Goal: Information Seeking & Learning: Learn about a topic

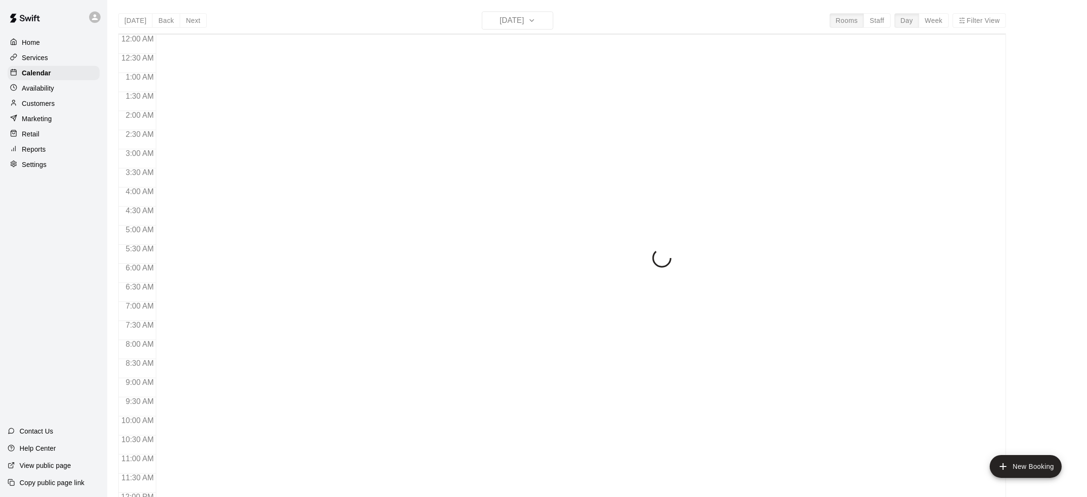
scroll to position [442, 0]
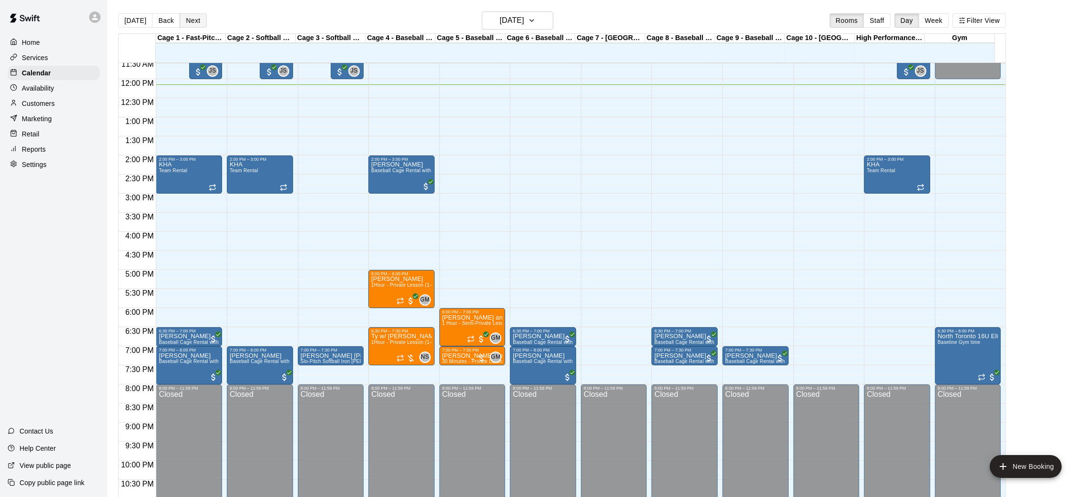
click at [195, 21] on button "Next" at bounding box center [193, 20] width 27 height 14
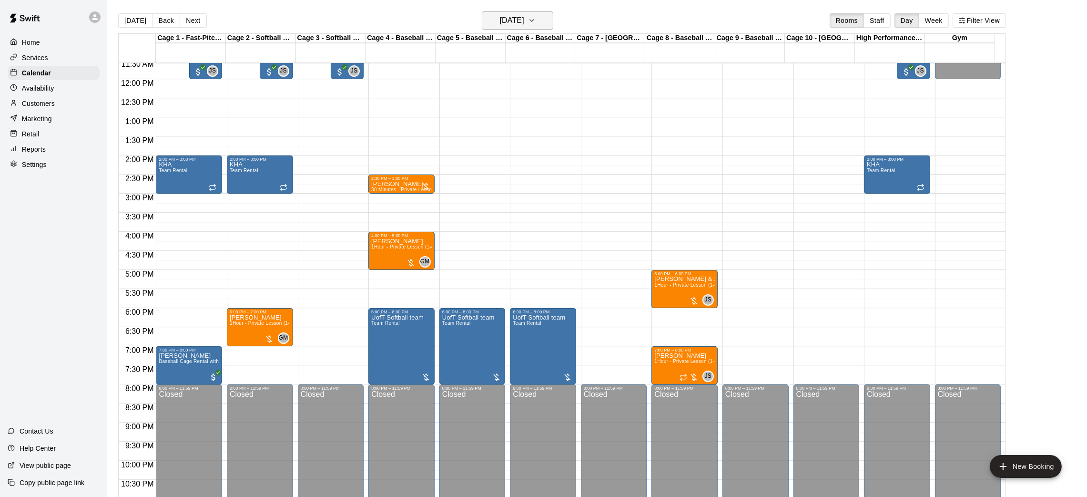
click at [524, 21] on h6 "[DATE]" at bounding box center [512, 20] width 24 height 13
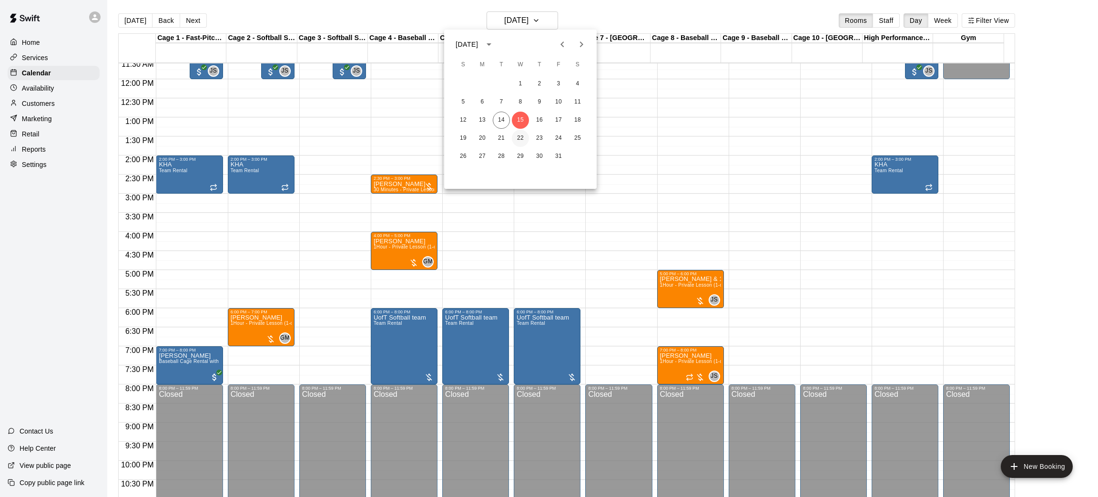
click at [514, 137] on button "22" at bounding box center [520, 138] width 17 height 17
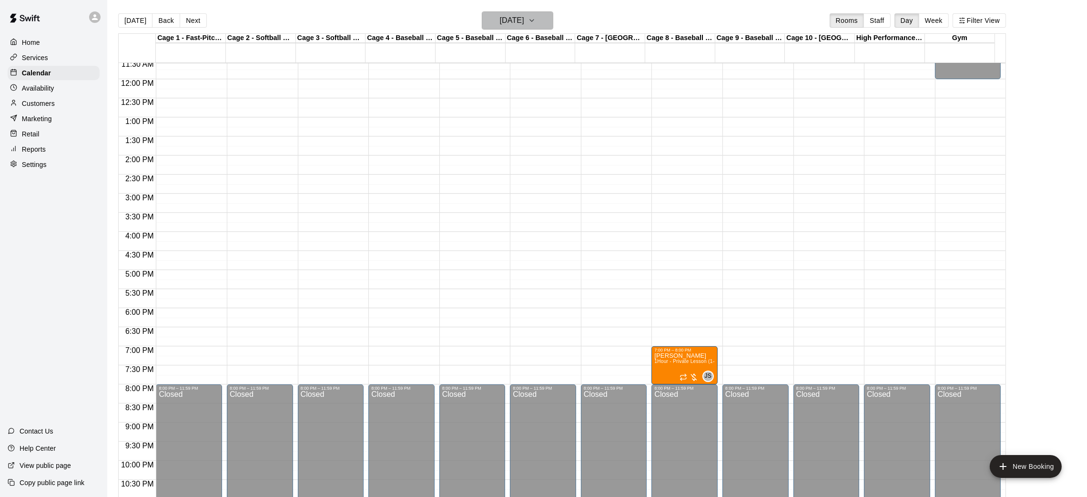
click at [524, 21] on h6 "[DATE]" at bounding box center [512, 20] width 24 height 13
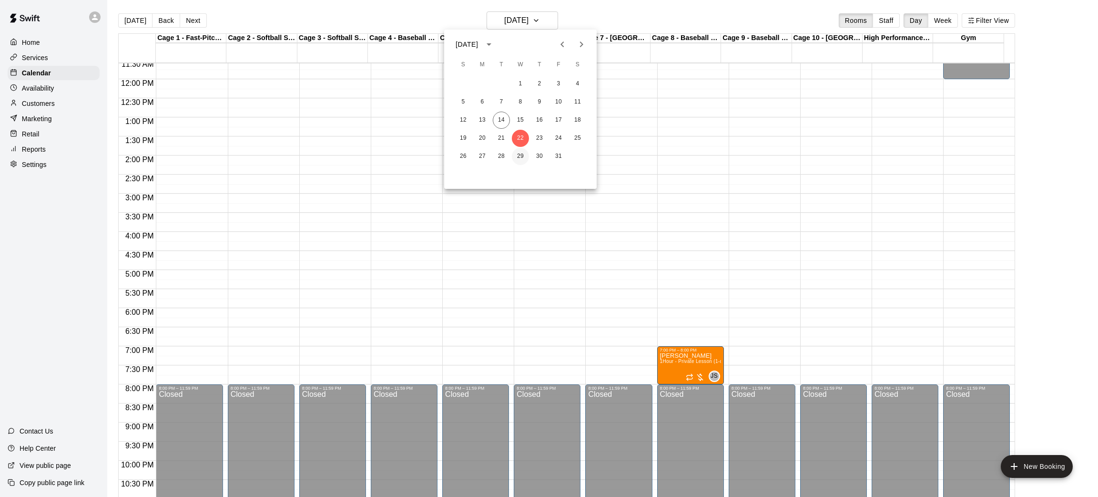
click at [519, 160] on button "29" at bounding box center [520, 156] width 17 height 17
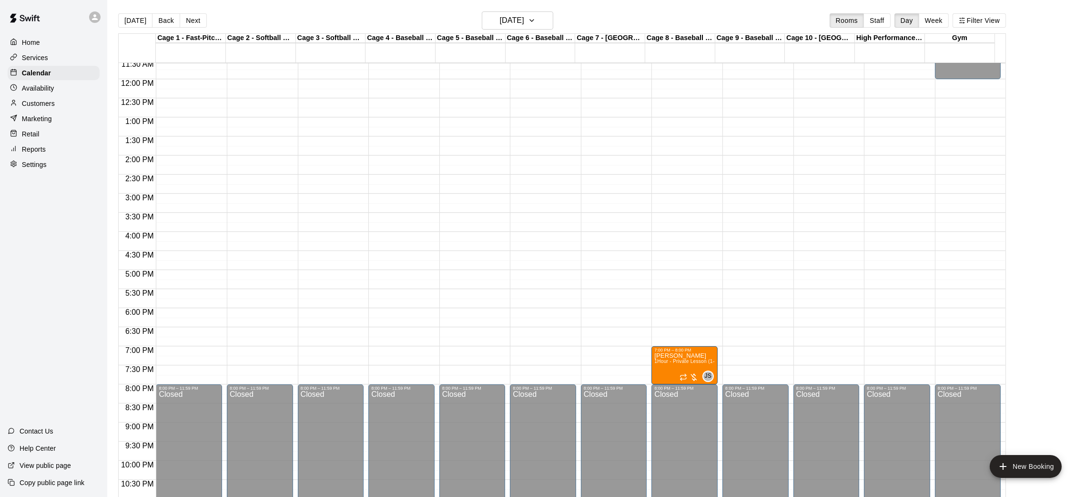
click at [129, 23] on button "[DATE]" at bounding box center [135, 20] width 34 height 14
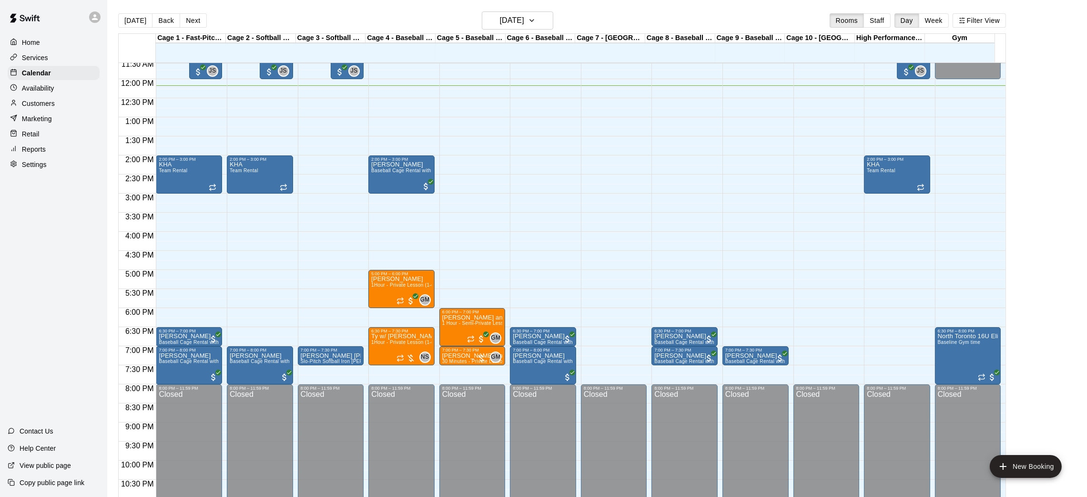
scroll to position [299, 0]
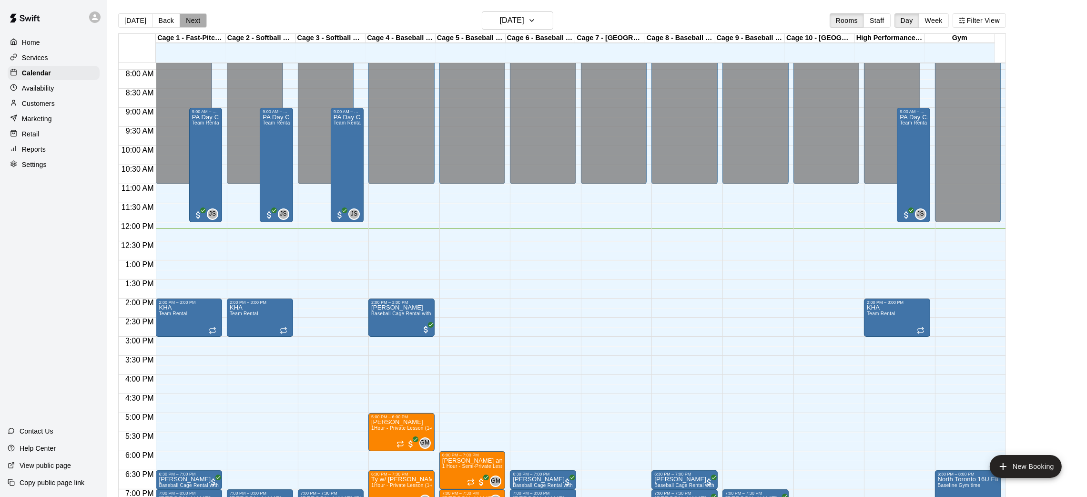
click at [192, 24] on button "Next" at bounding box center [193, 20] width 27 height 14
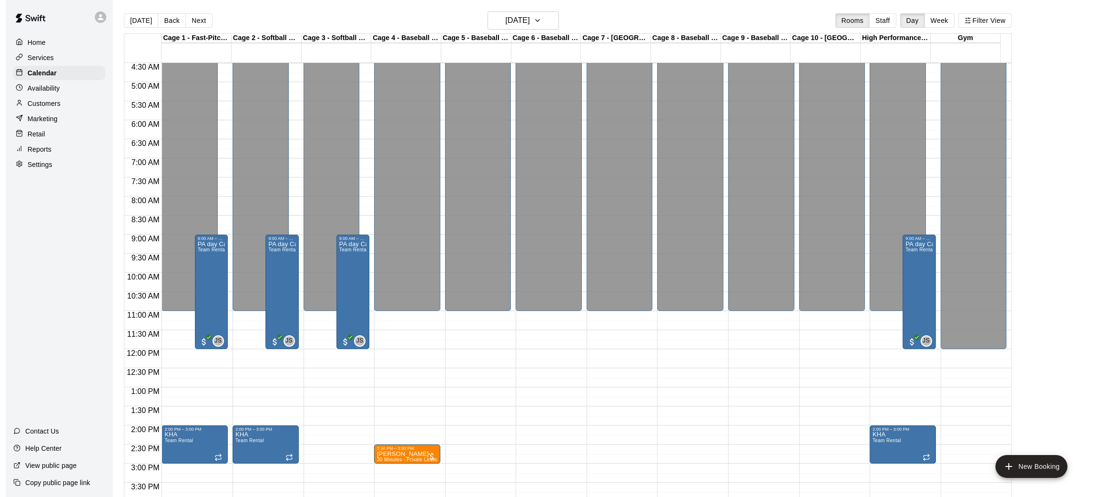
scroll to position [156, 0]
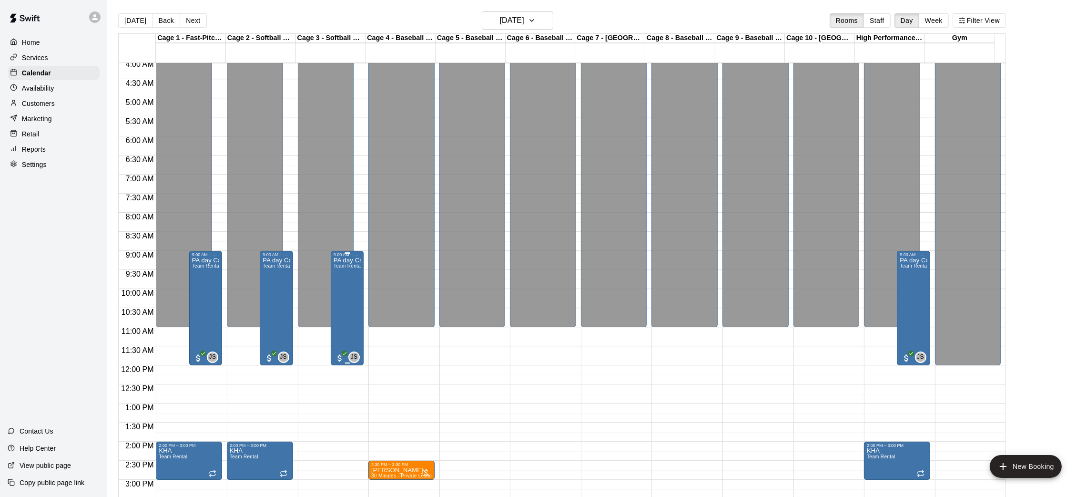
click at [353, 319] on div "PA day Camp Team Rental" at bounding box center [347, 505] width 27 height 497
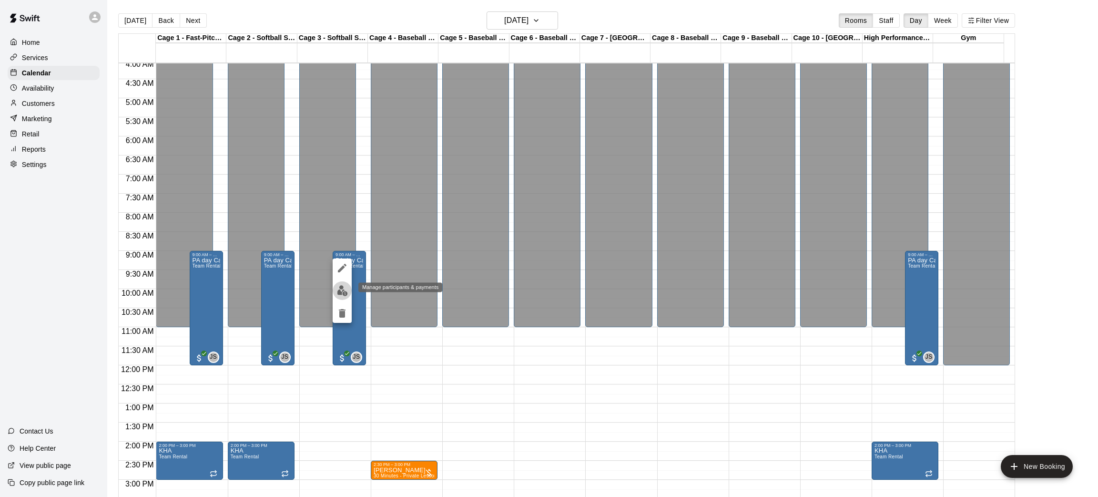
click at [344, 290] on img "edit" at bounding box center [342, 290] width 11 height 11
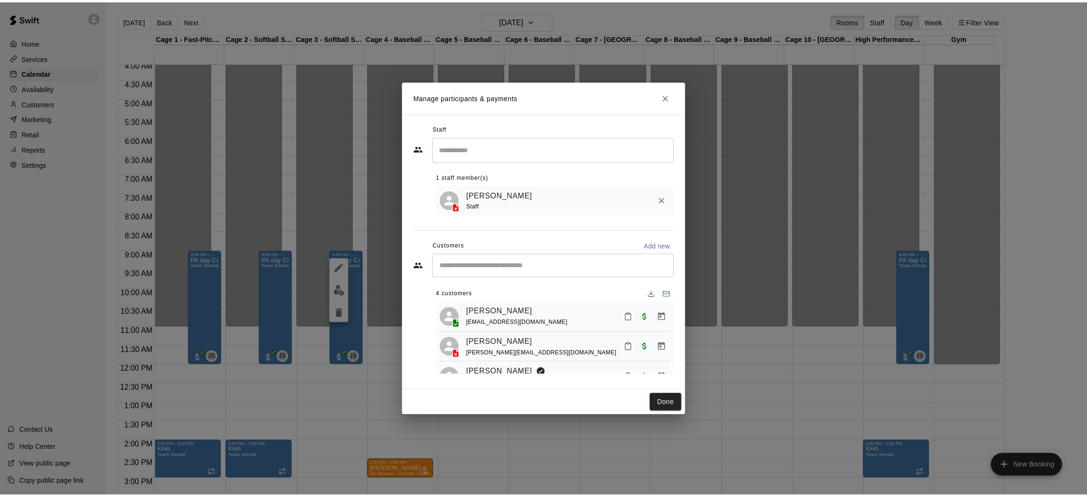
scroll to position [0, 0]
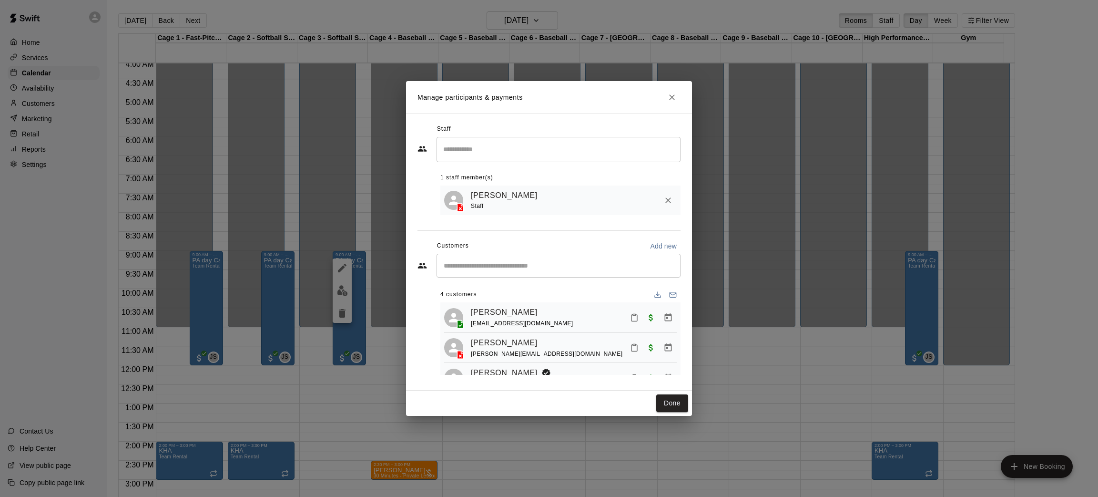
click at [676, 94] on icon "Close" at bounding box center [672, 97] width 10 height 10
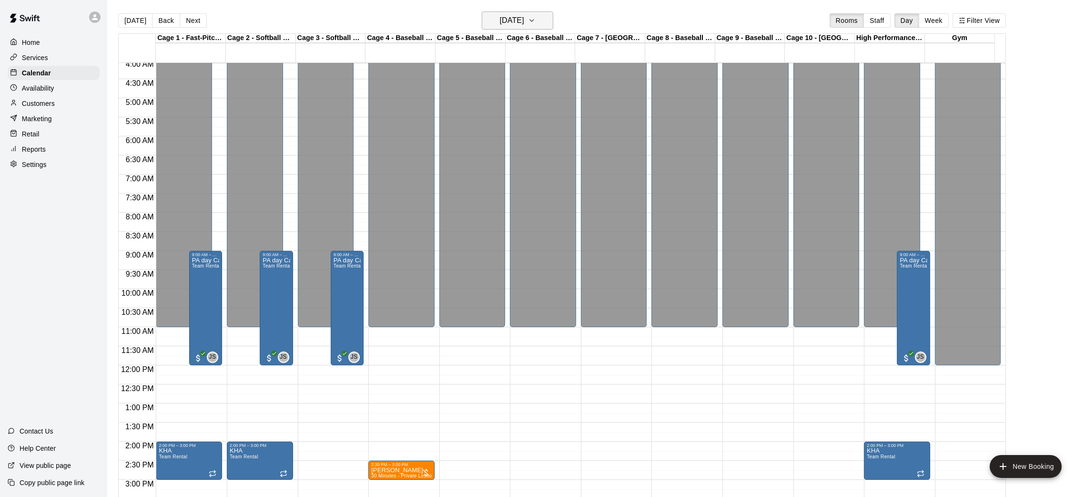
click at [513, 15] on h6 "[DATE]" at bounding box center [512, 20] width 24 height 13
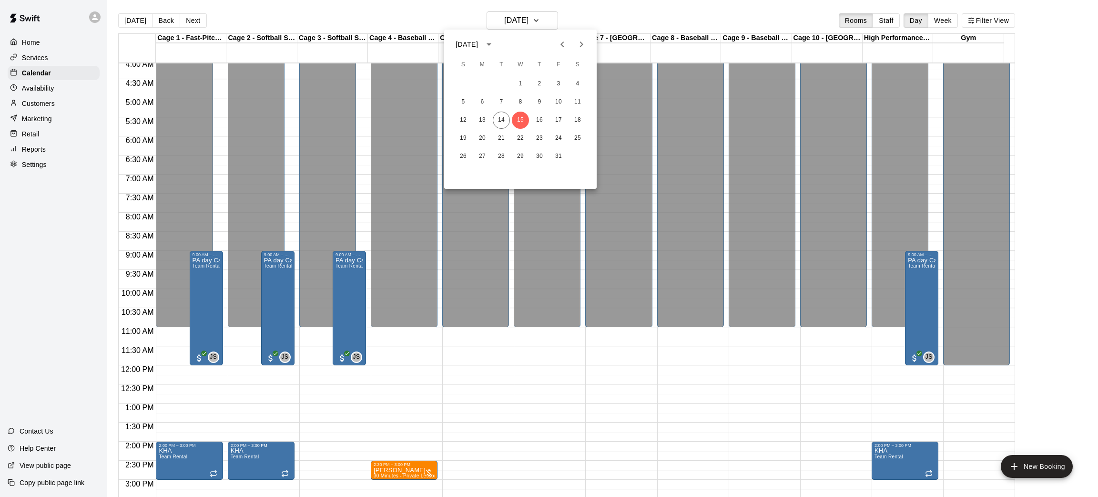
click at [512, 15] on div at bounding box center [549, 248] width 1098 height 497
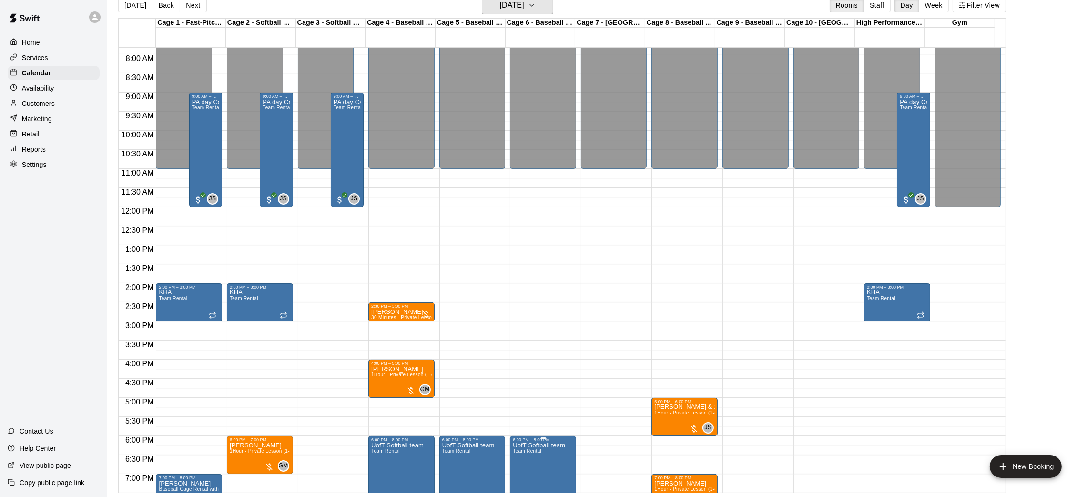
scroll to position [370, 0]
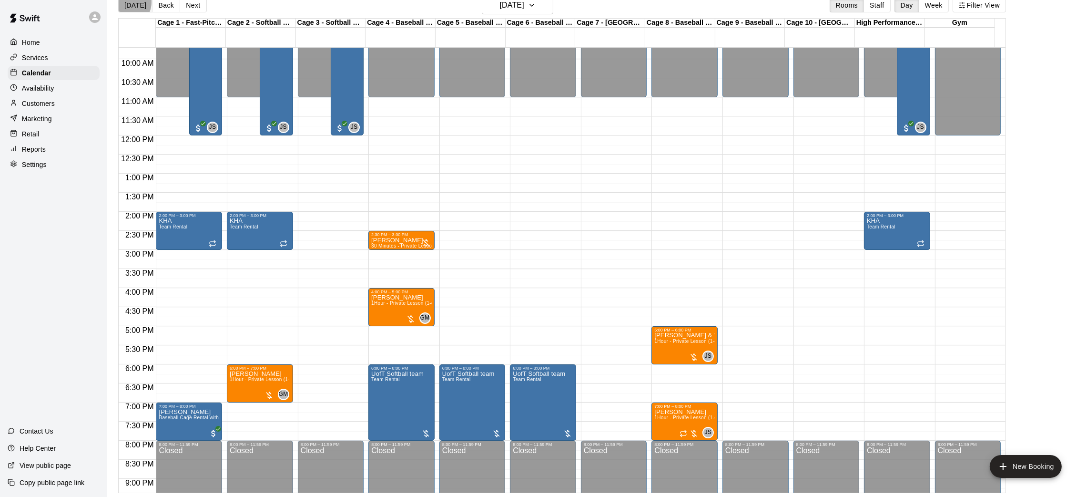
click at [125, 2] on button "[DATE]" at bounding box center [135, 5] width 34 height 14
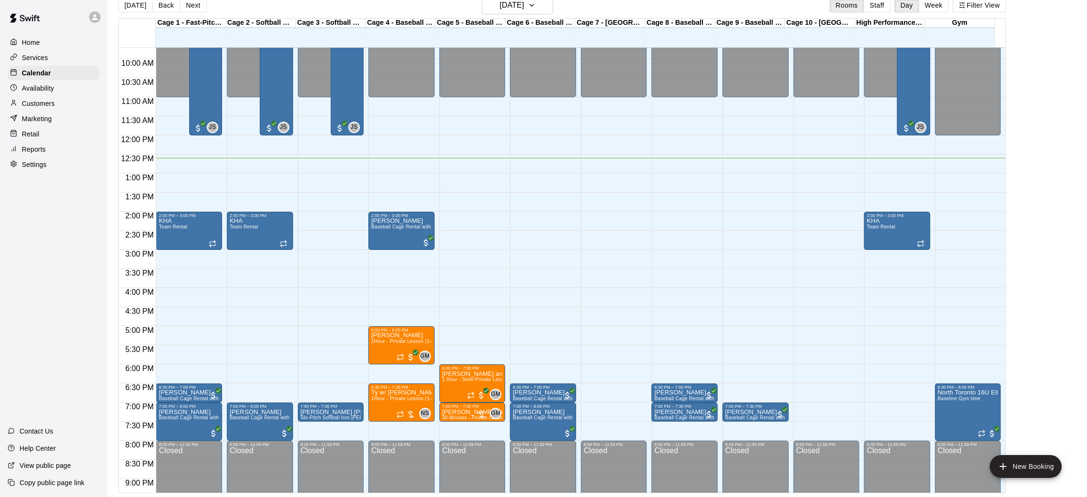
click at [36, 60] on p "Services" at bounding box center [35, 58] width 26 height 10
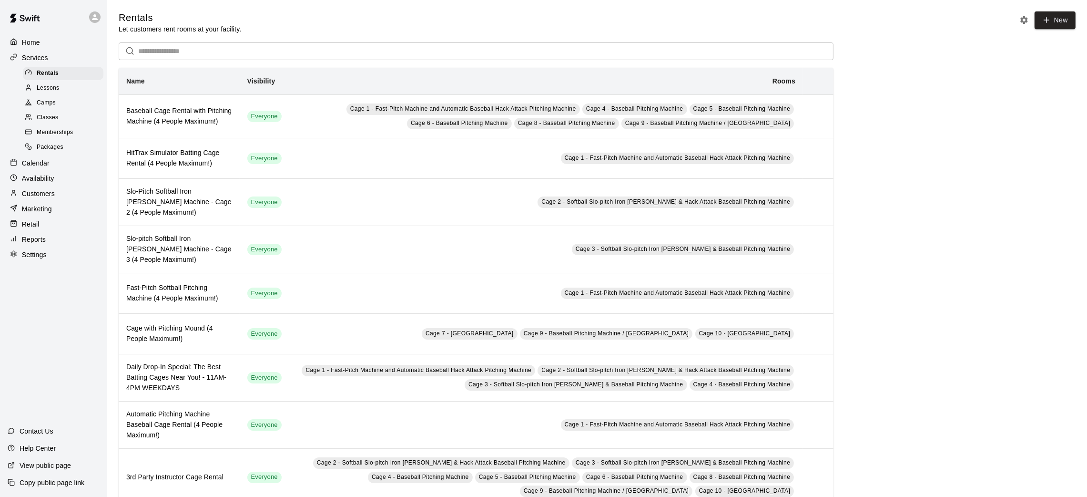
click at [62, 131] on span "Memberships" at bounding box center [55, 133] width 36 height 10
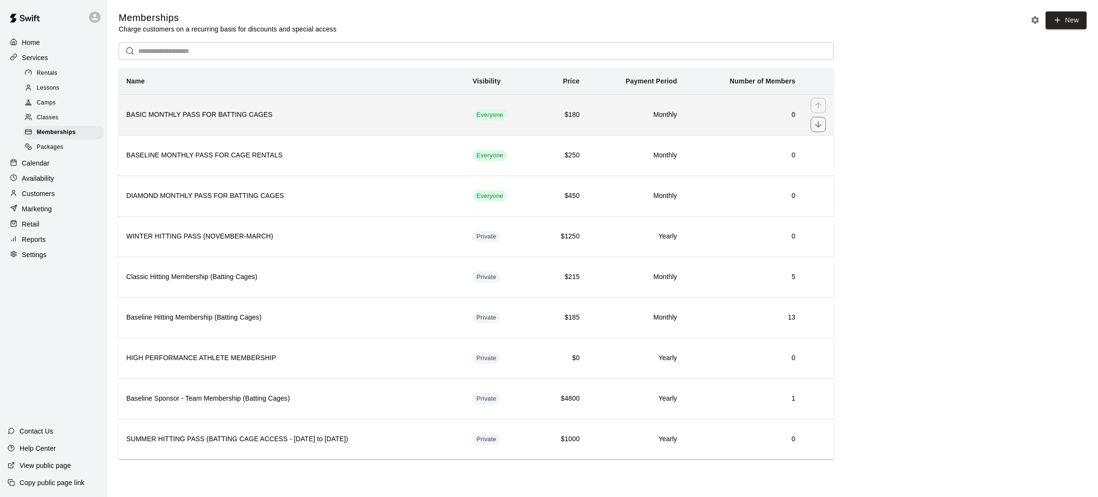
click at [362, 133] on th "BASIC MONTHLY PASS FOR BATTING CAGES" at bounding box center [292, 114] width 347 height 41
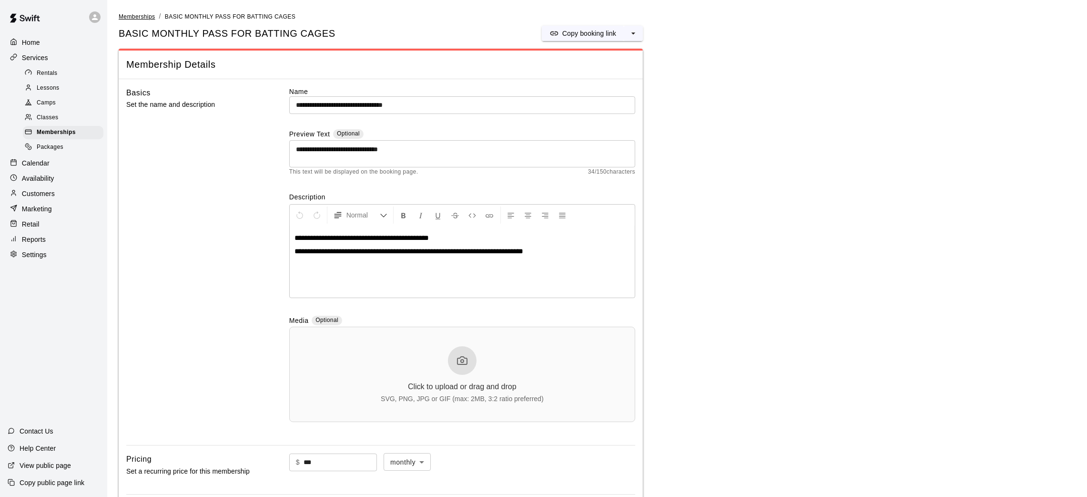
click at [127, 19] on span "Memberships" at bounding box center [137, 16] width 36 height 7
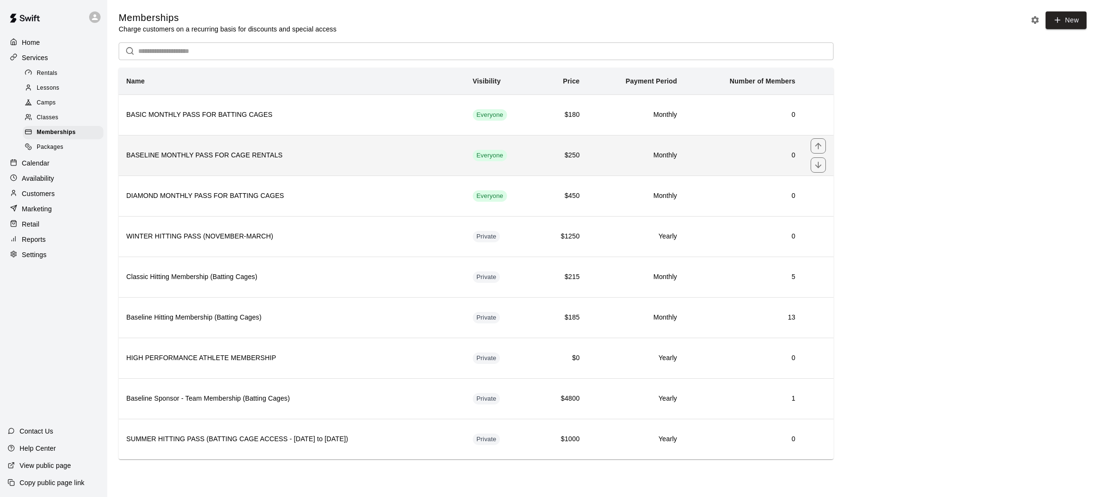
click at [400, 165] on th "BASELINE MONTHLY PASS FOR CAGE RENTALS" at bounding box center [292, 155] width 347 height 41
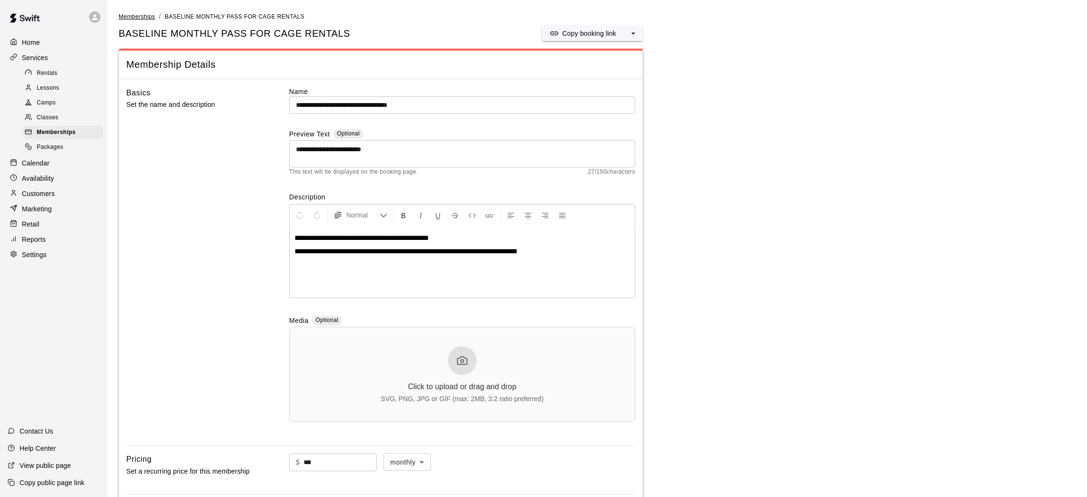
click at [135, 16] on span "Memberships" at bounding box center [137, 16] width 36 height 7
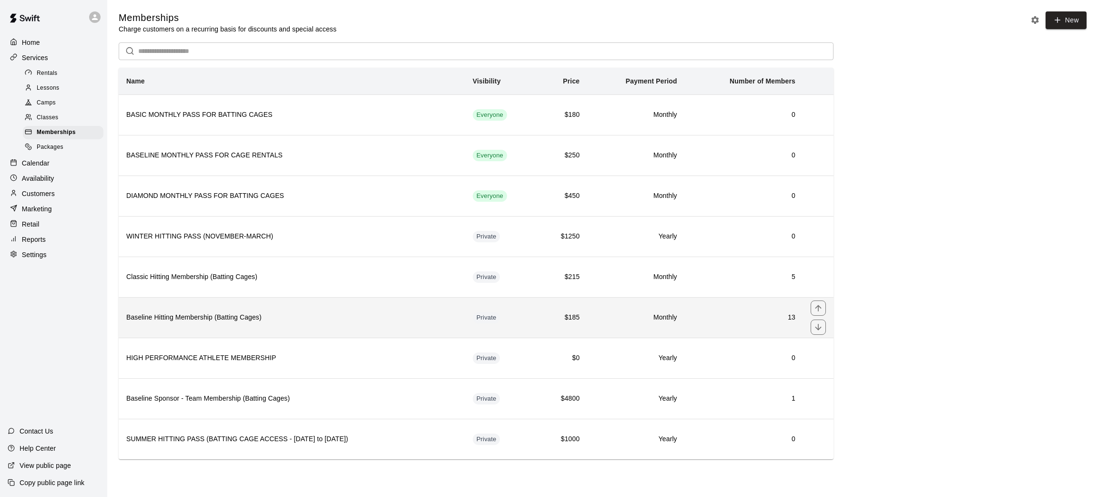
click at [364, 306] on th "Baseline Hitting Membership (Batting Cages)" at bounding box center [292, 317] width 347 height 41
